Goal: Task Accomplishment & Management: Use online tool/utility

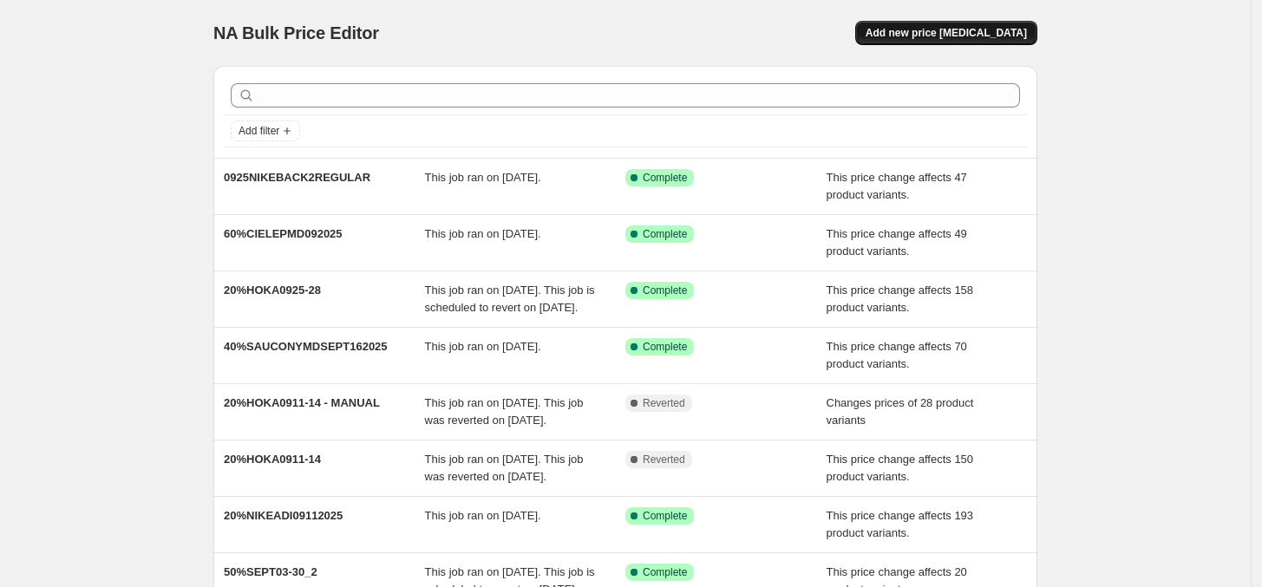
click at [1036, 29] on button "Add new price change job" at bounding box center [946, 33] width 182 height 24
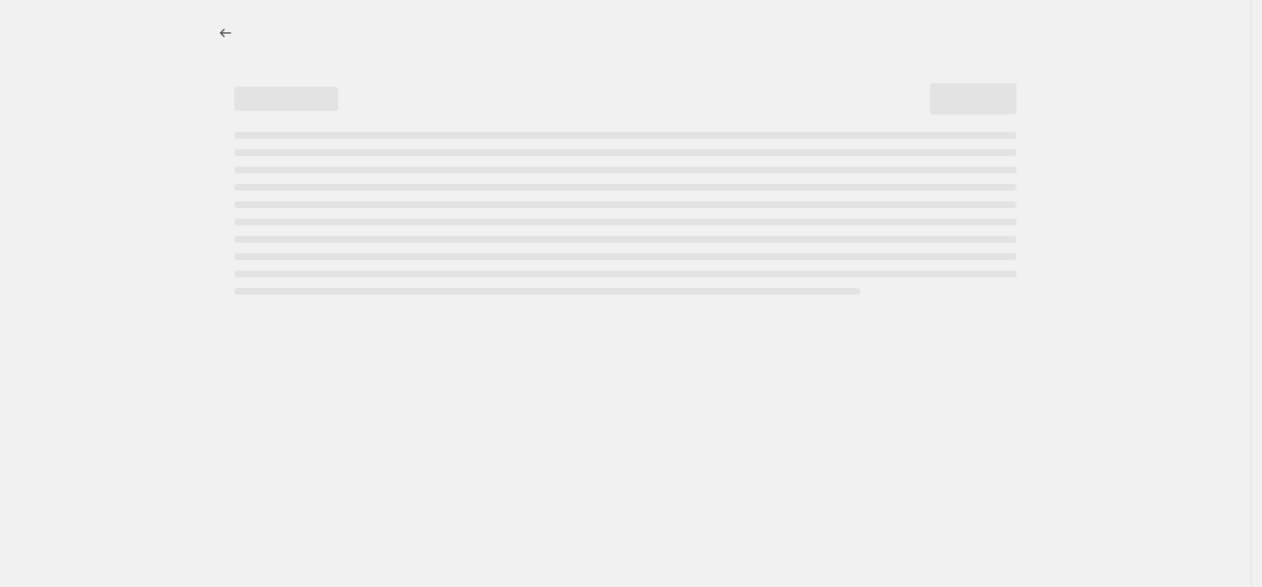
select select "percentage"
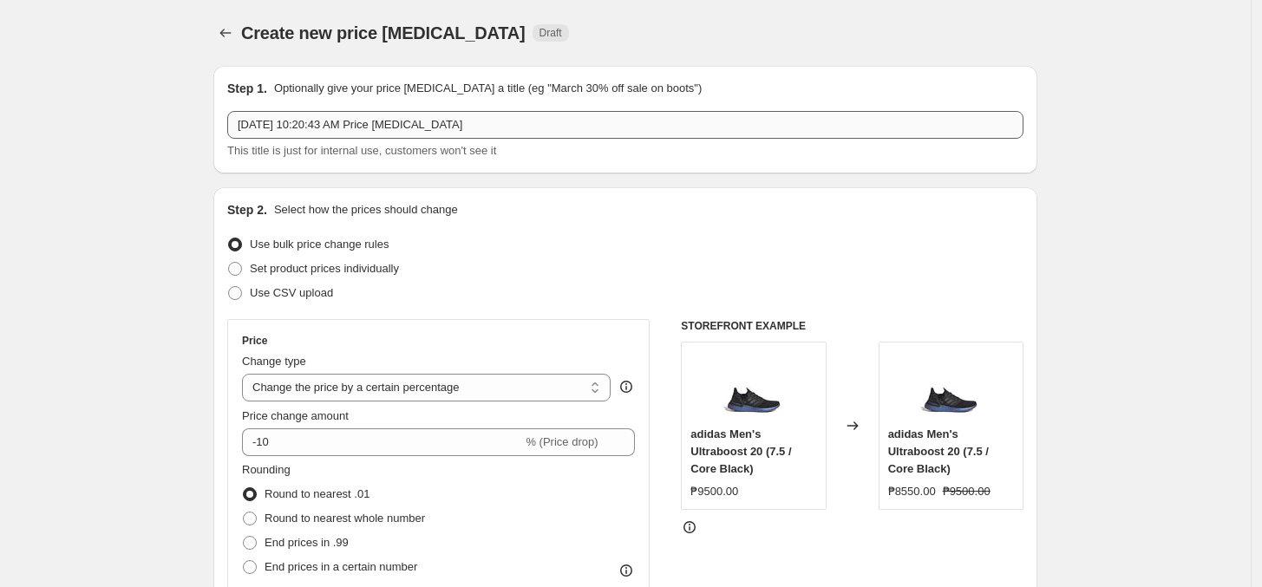
click at [520, 120] on input "Sep 26, 2025, 10:20:43 AM Price change job" at bounding box center [625, 125] width 796 height 28
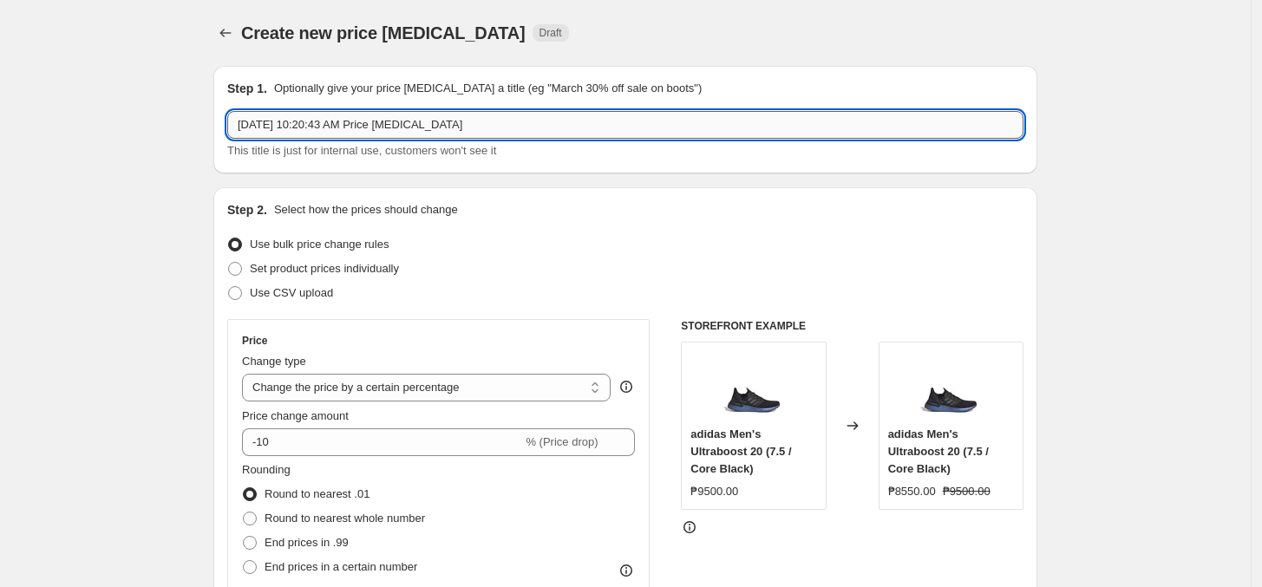
click at [516, 122] on input "Sep 26, 2025, 10:20:43 AM Price change job" at bounding box center [625, 125] width 796 height 28
paste input "50%CIELEPM092025"
type input "50%CIELEPM092025"
click at [348, 390] on select "Change the price to a certain amount Change the price by a certain amount Chang…" at bounding box center [426, 388] width 369 height 28
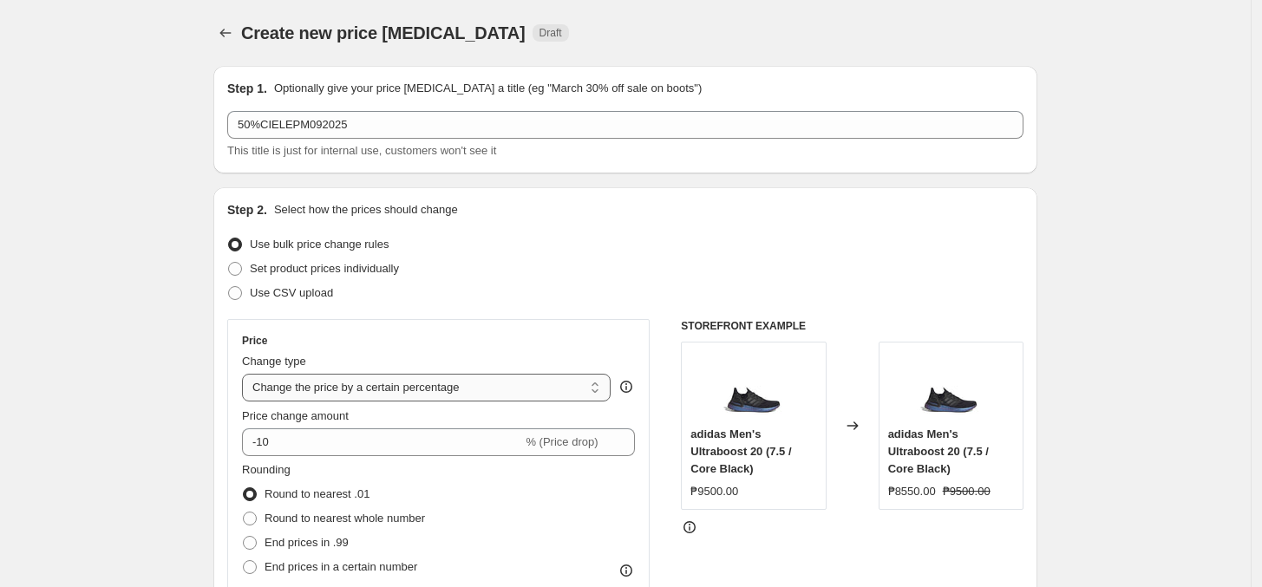
select select "pcap"
click at [247, 374] on select "Change the price to a certain amount Change the price by a certain amount Chang…" at bounding box center [426, 388] width 369 height 28
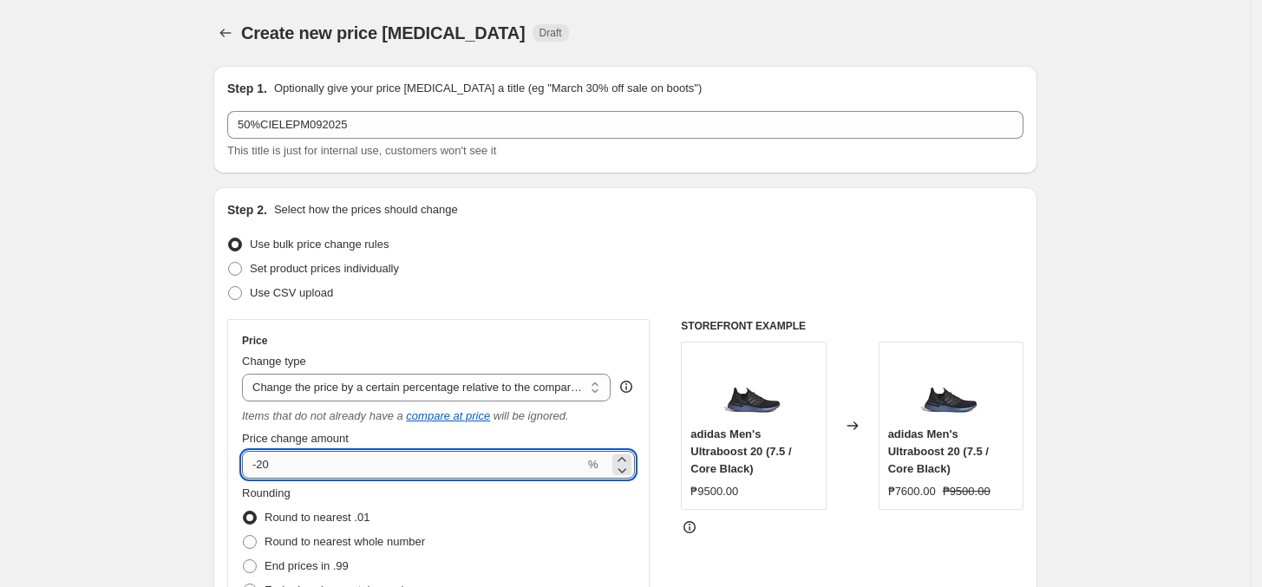
click at [406, 460] on input "-20" at bounding box center [413, 465] width 342 height 28
type input "-2"
type input "-50"
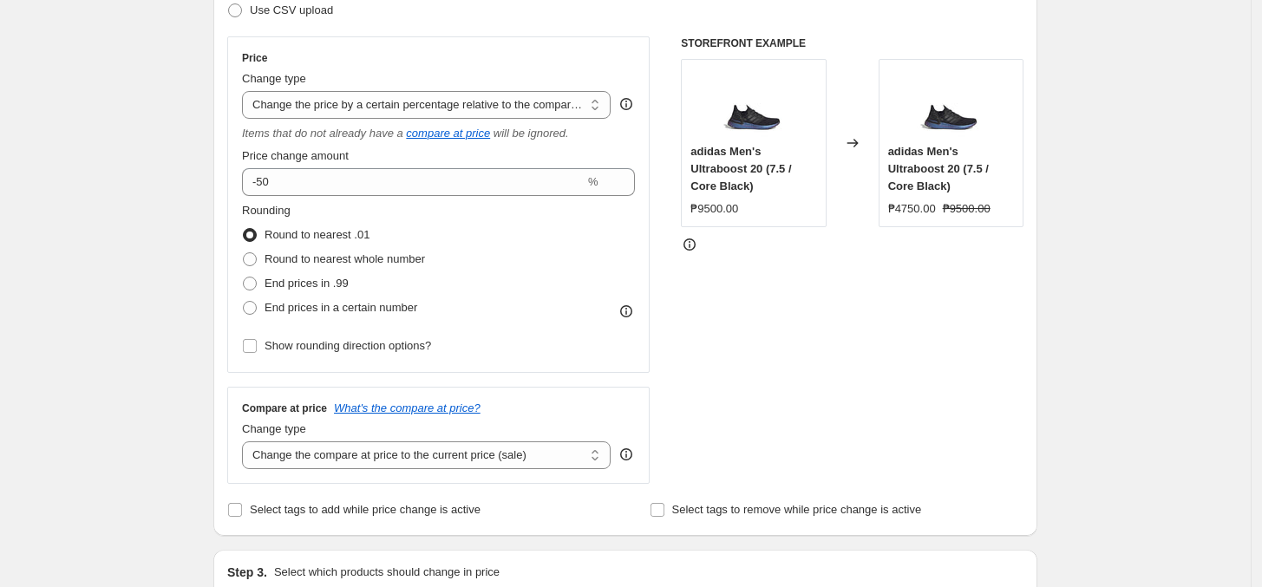
scroll to position [325, 0]
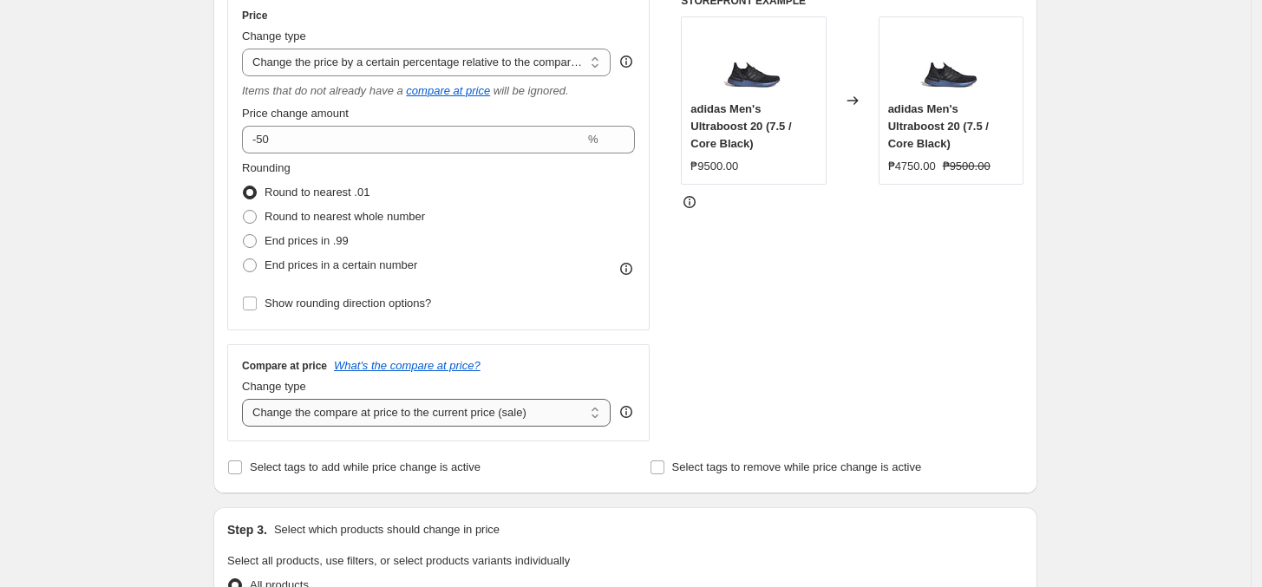
click at [340, 421] on select "Change the compare at price to the current price (sale) Change the compare at p…" at bounding box center [426, 413] width 369 height 28
select select "no_change"
click at [247, 400] on select "Change the compare at price to the current price (sale) Change the compare at p…" at bounding box center [426, 413] width 369 height 28
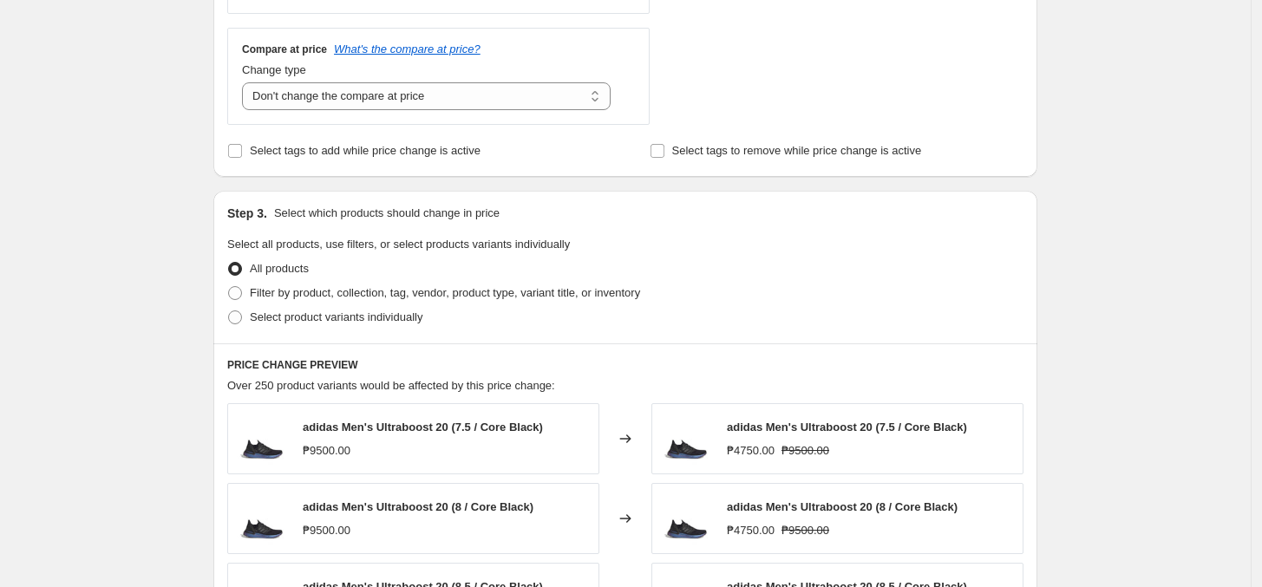
scroll to position [650, 0]
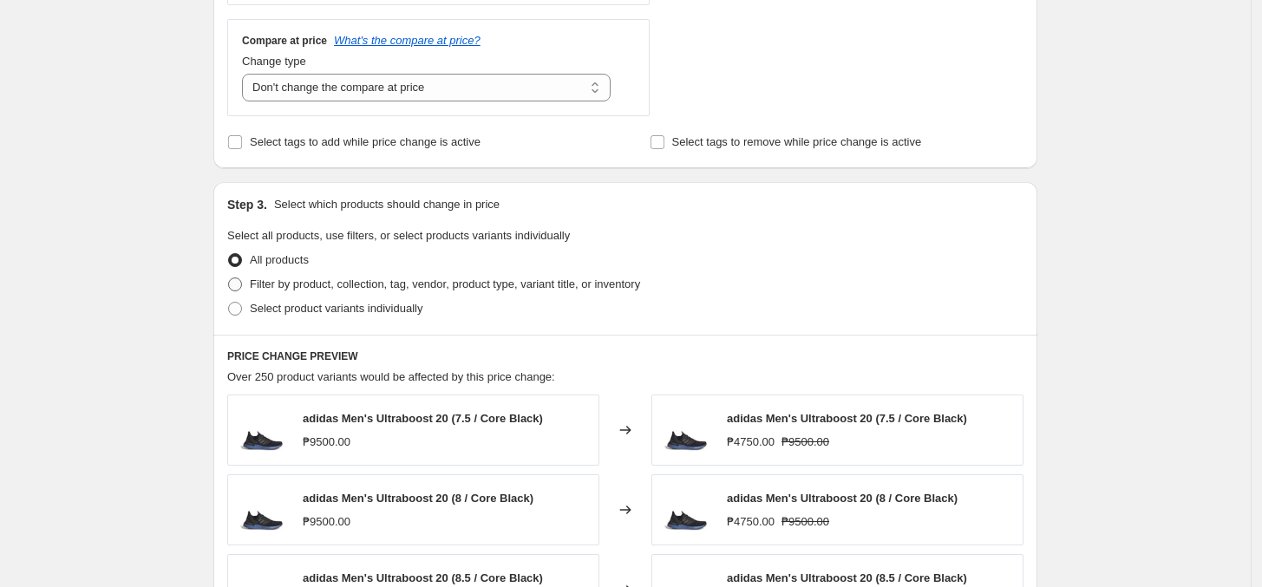
click at [399, 286] on span "Filter by product, collection, tag, vendor, product type, variant title, or inv…" at bounding box center [445, 283] width 390 height 13
click at [229, 278] on input "Filter by product, collection, tag, vendor, product type, variant title, or inv…" at bounding box center [228, 277] width 1 height 1
radio input "true"
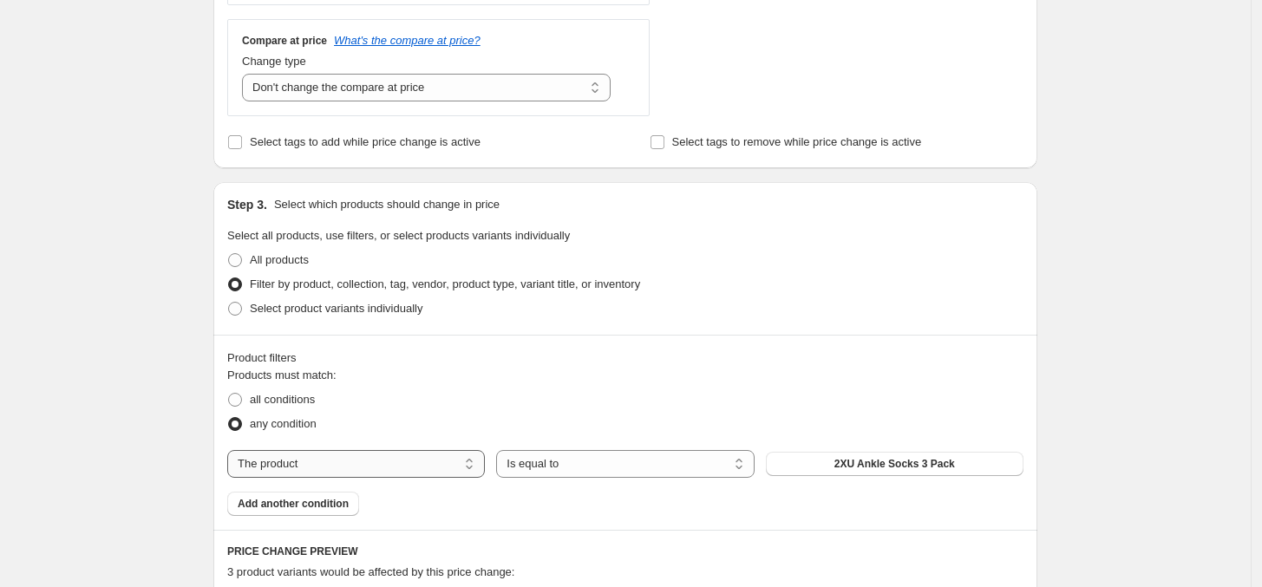
click at [348, 473] on select "The product The product's collection The product's tag The product's vendor The…" at bounding box center [356, 464] width 258 height 28
select select "tag"
click at [883, 469] on span "0.6 liter adidas bottle with straw" at bounding box center [894, 464] width 157 height 14
click at [818, 463] on button "0.6 liter adidas bottle with straw" at bounding box center [895, 464] width 258 height 24
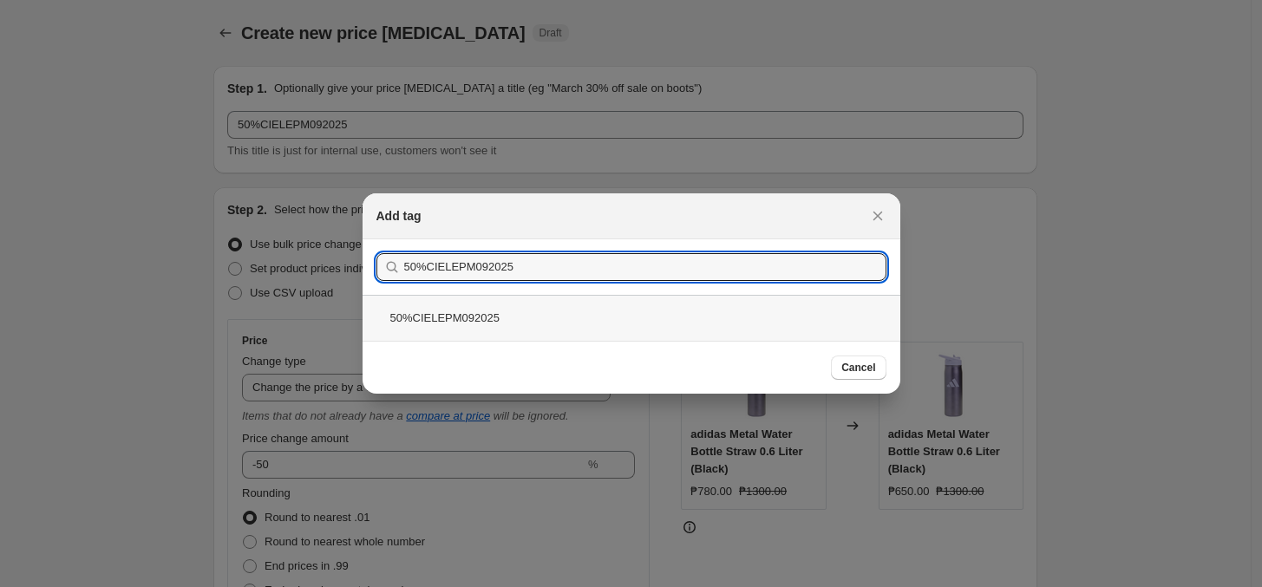
type input "50%CIELEPM092025"
click at [558, 307] on div "50%CIELEPM092025" at bounding box center [631, 318] width 538 height 46
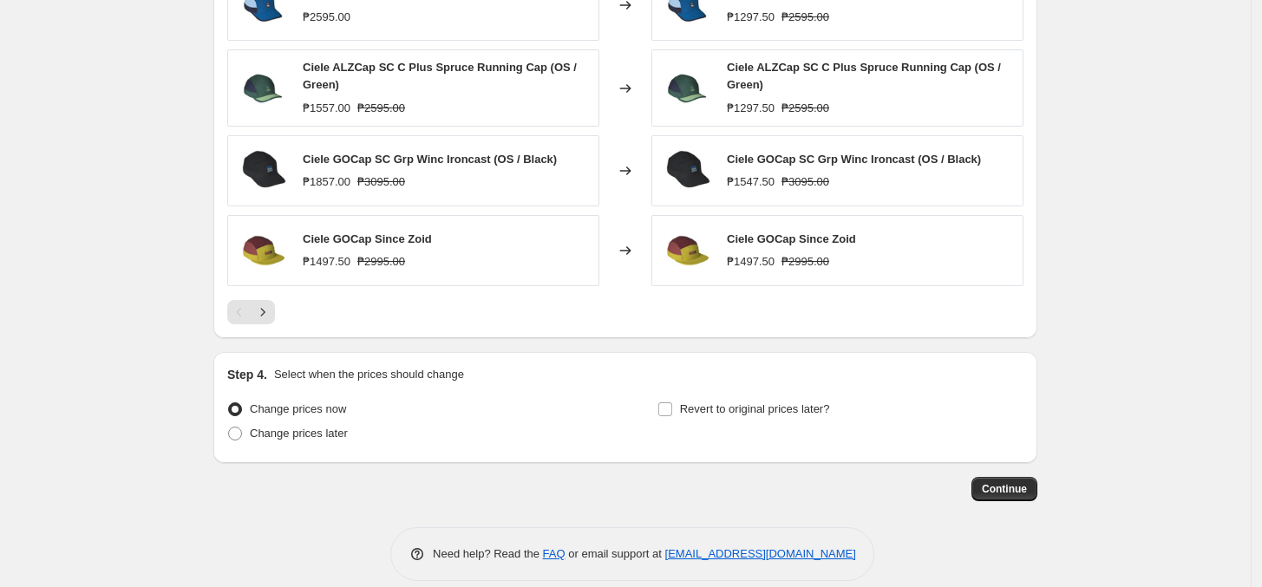
scroll to position [1374, 0]
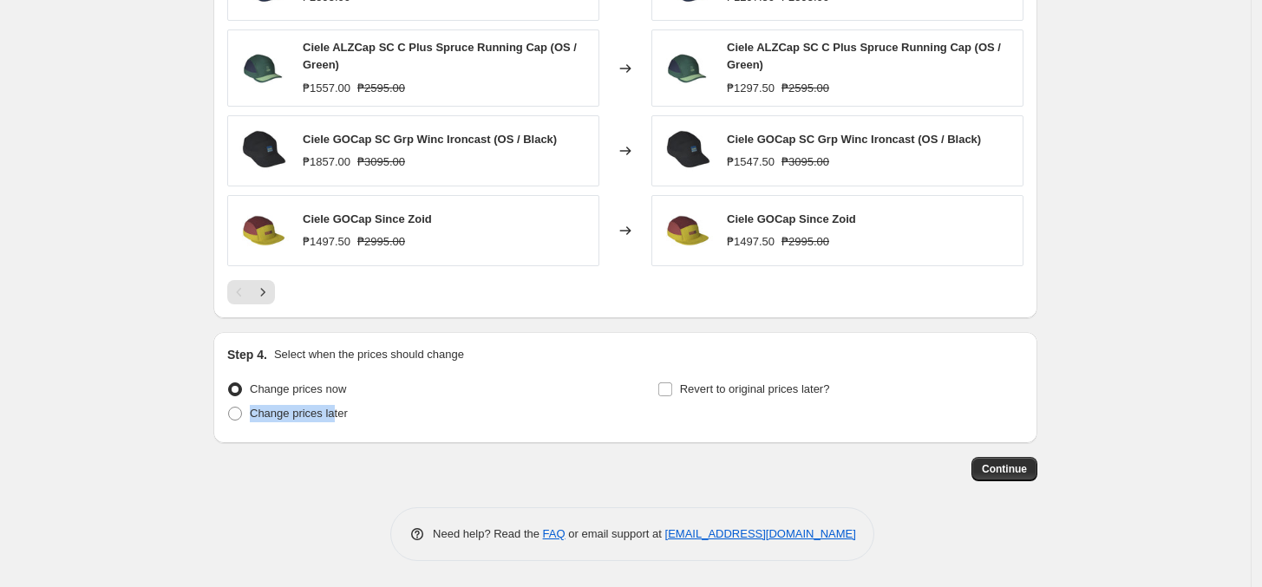
drag, startPoint x: 336, startPoint y: 415, endPoint x: 601, endPoint y: 376, distance: 267.3
click at [601, 377] on div "Change prices now Change prices later Revert to original prices later?" at bounding box center [625, 403] width 796 height 52
click at [989, 476] on button "Continue" at bounding box center [1004, 469] width 66 height 24
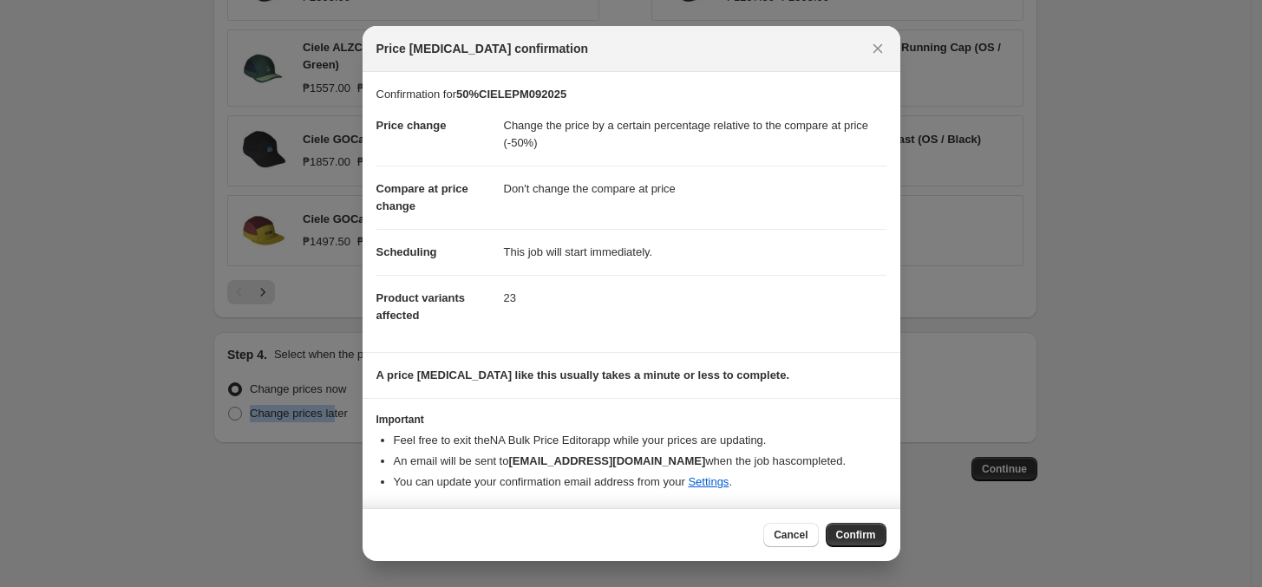
scroll to position [1, 0]
click at [860, 545] on button "Confirm" at bounding box center [855, 535] width 61 height 24
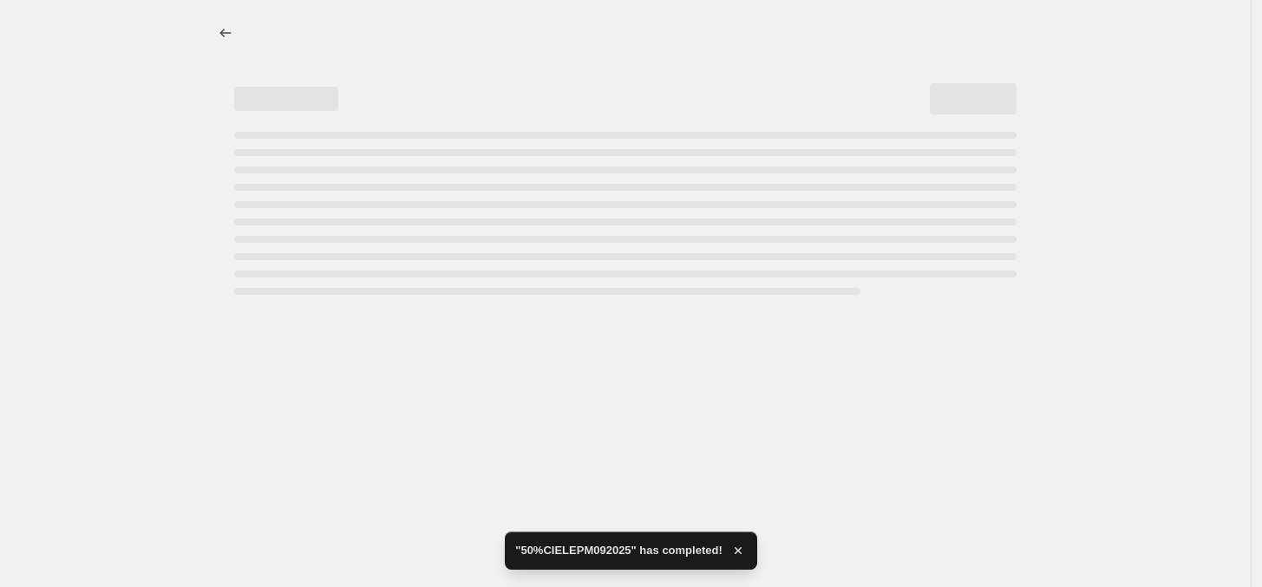
select select "pcap"
select select "no_change"
select select "tag"
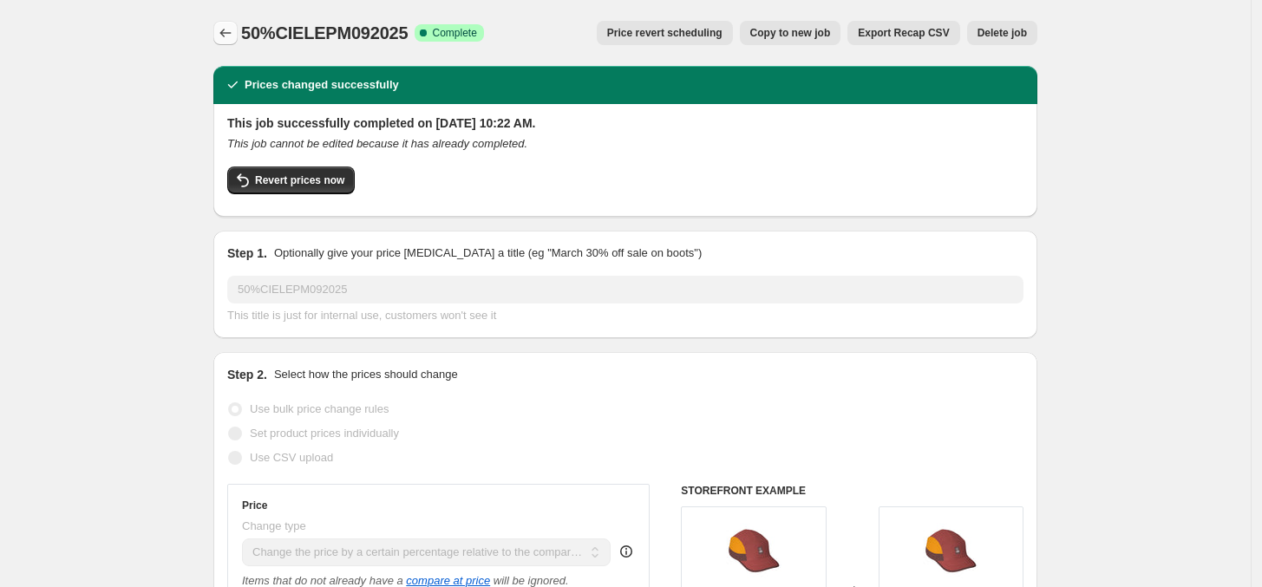
click at [227, 31] on icon "Price change jobs" at bounding box center [225, 32] width 17 height 17
